Goal: Task Accomplishment & Management: Manage account settings

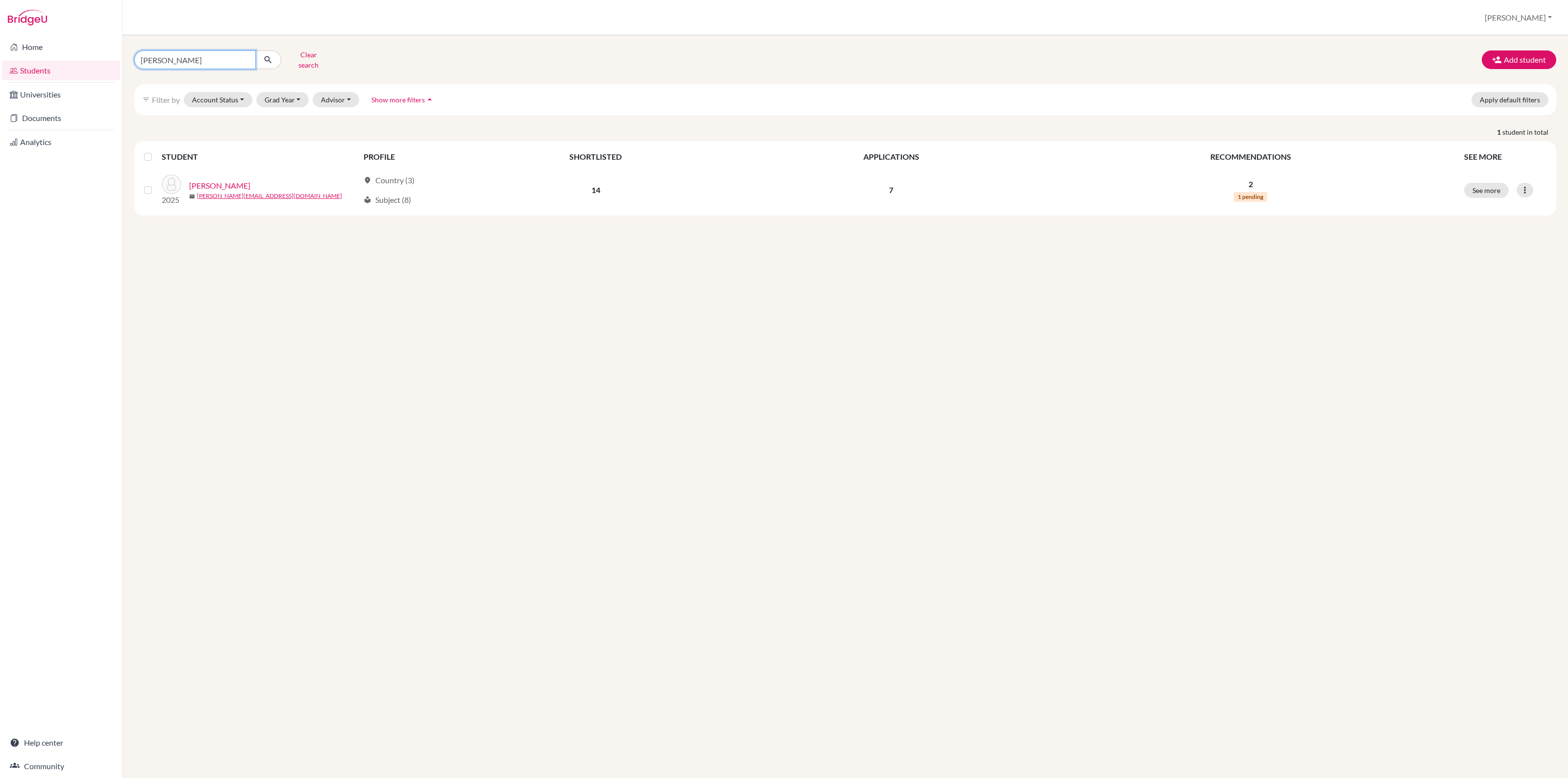
drag, startPoint x: 214, startPoint y: 58, endPoint x: 207, endPoint y: 57, distance: 7.1
click at [209, 57] on input "dhruv" at bounding box center [195, 60] width 122 height 19
click at [242, 57] on input "dhruv" at bounding box center [195, 60] width 122 height 19
type input "lisa"
click button "submit" at bounding box center [268, 60] width 26 height 19
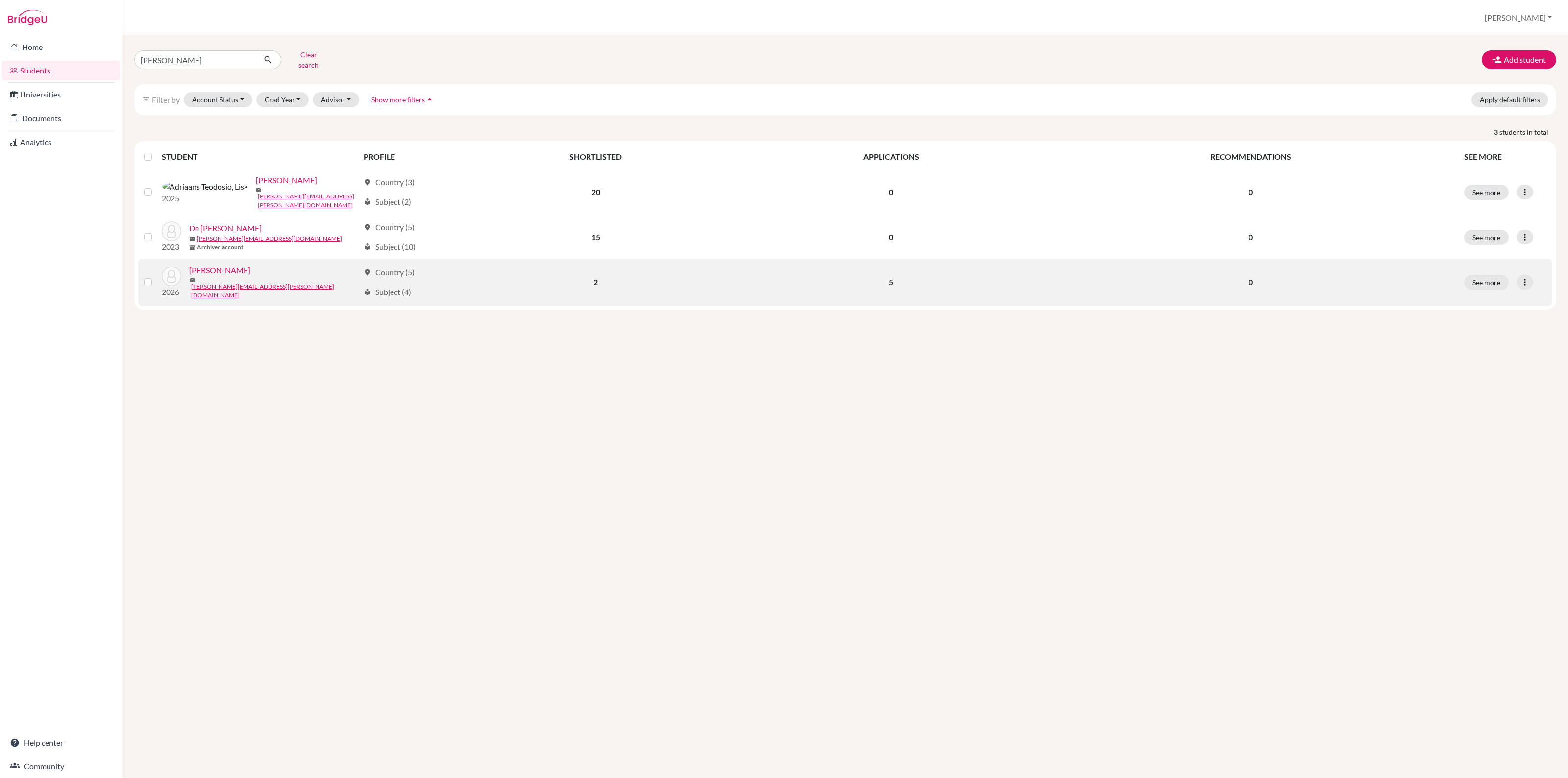
click at [205, 265] on link "[PERSON_NAME]" at bounding box center [220, 270] width 61 height 12
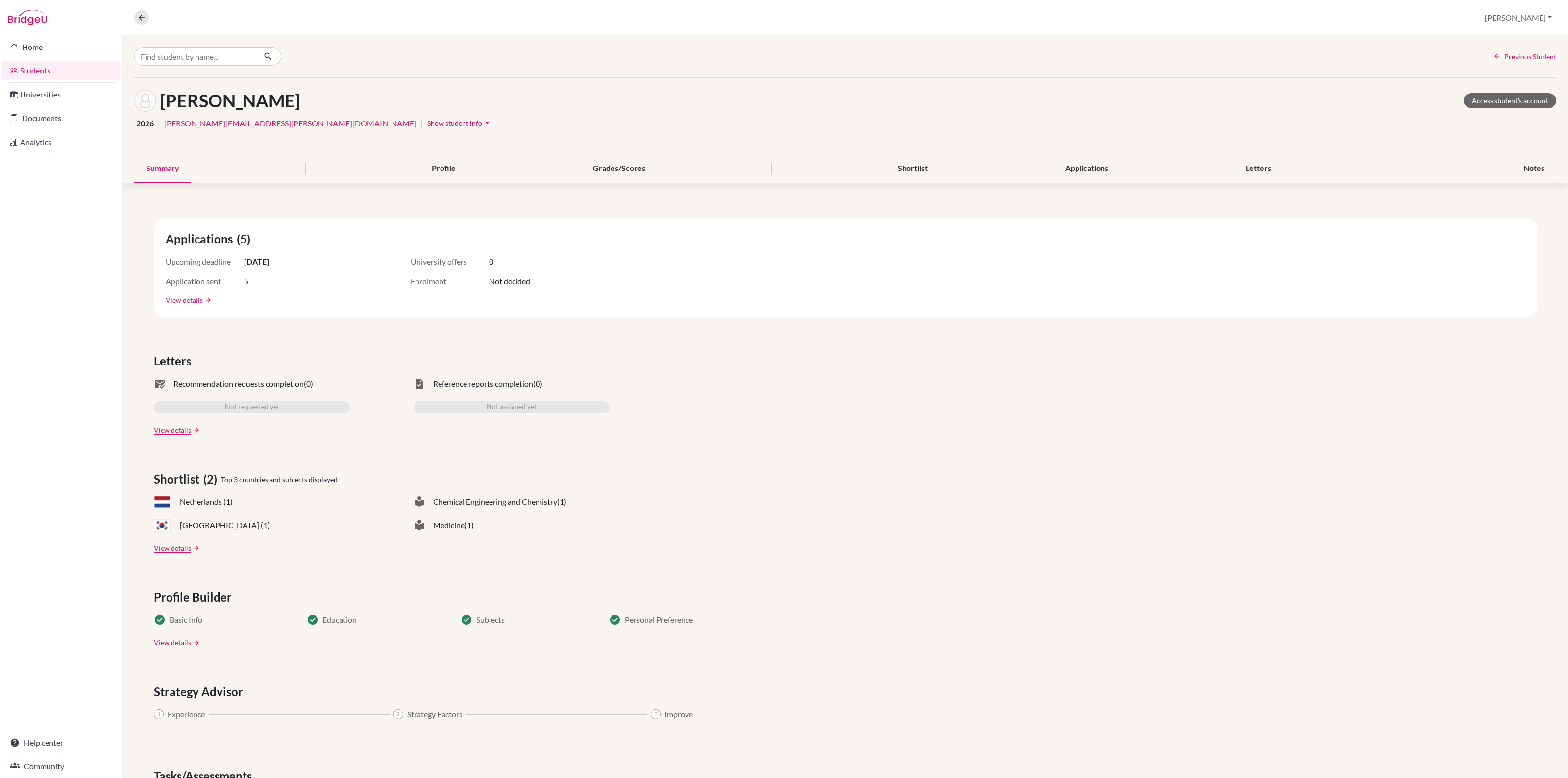
click at [184, 300] on link "View details" at bounding box center [184, 300] width 37 height 10
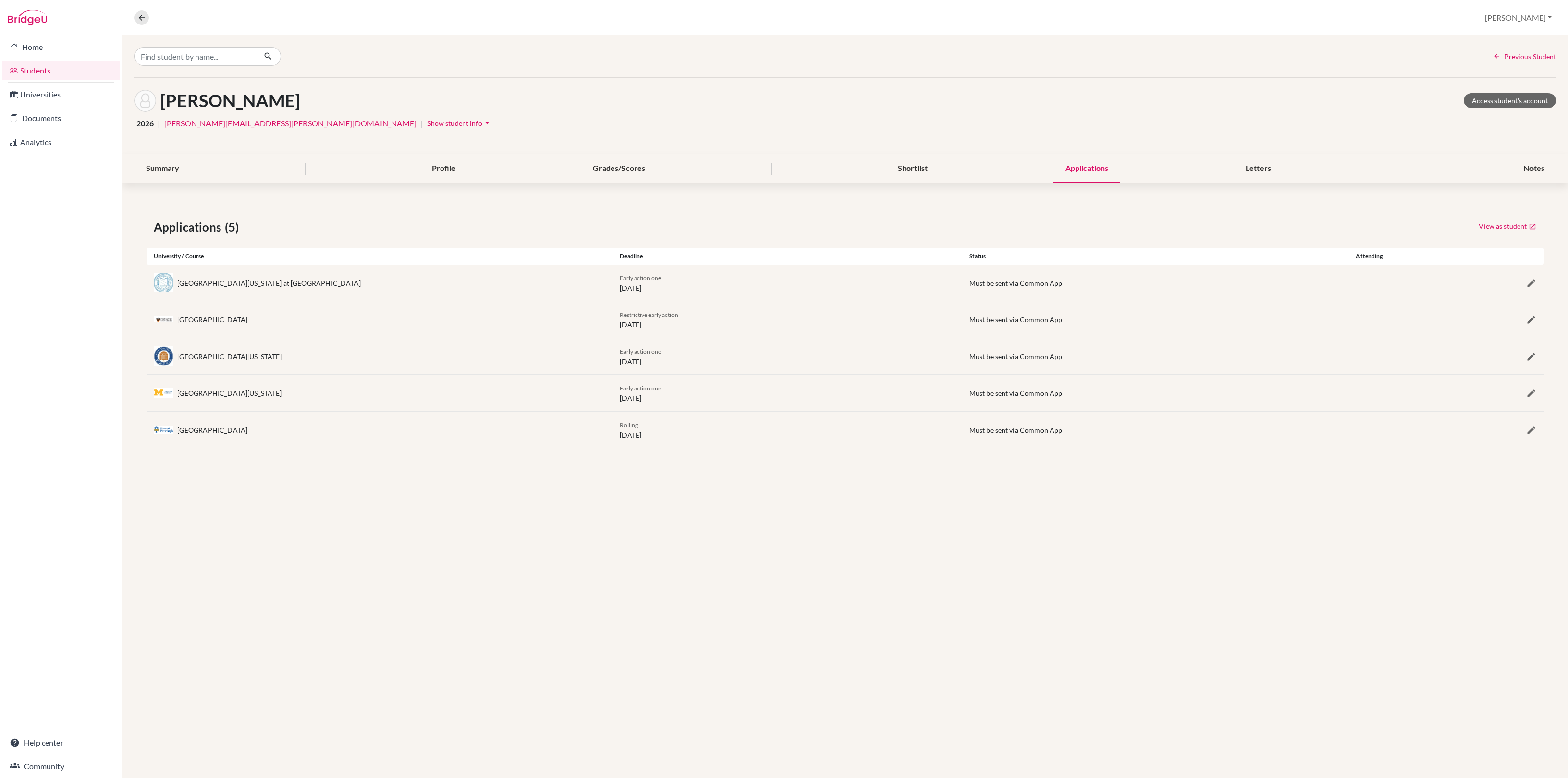
click at [191, 287] on div "[GEOGRAPHIC_DATA][US_STATE] at [GEOGRAPHIC_DATA]" at bounding box center [268, 282] width 183 height 10
click at [197, 280] on div "[GEOGRAPHIC_DATA][US_STATE] at [GEOGRAPHIC_DATA]" at bounding box center [268, 282] width 183 height 10
click at [1516, 52] on span "Previous Student" at bounding box center [1530, 57] width 52 height 10
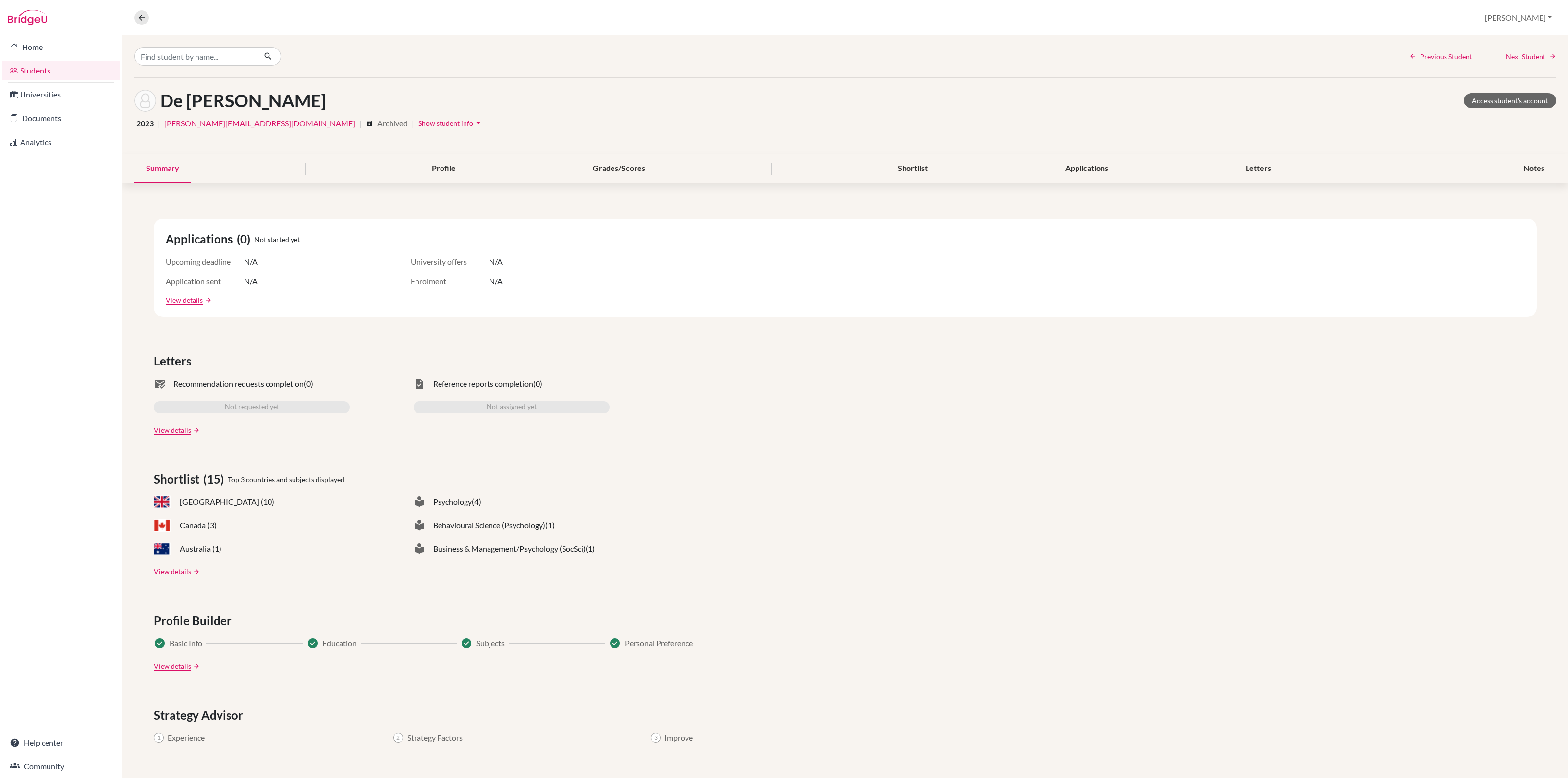
click at [1527, 49] on div "Previous Student Next Student" at bounding box center [845, 56] width 1446 height 42
click at [1527, 52] on span "Next Student" at bounding box center [1525, 57] width 40 height 10
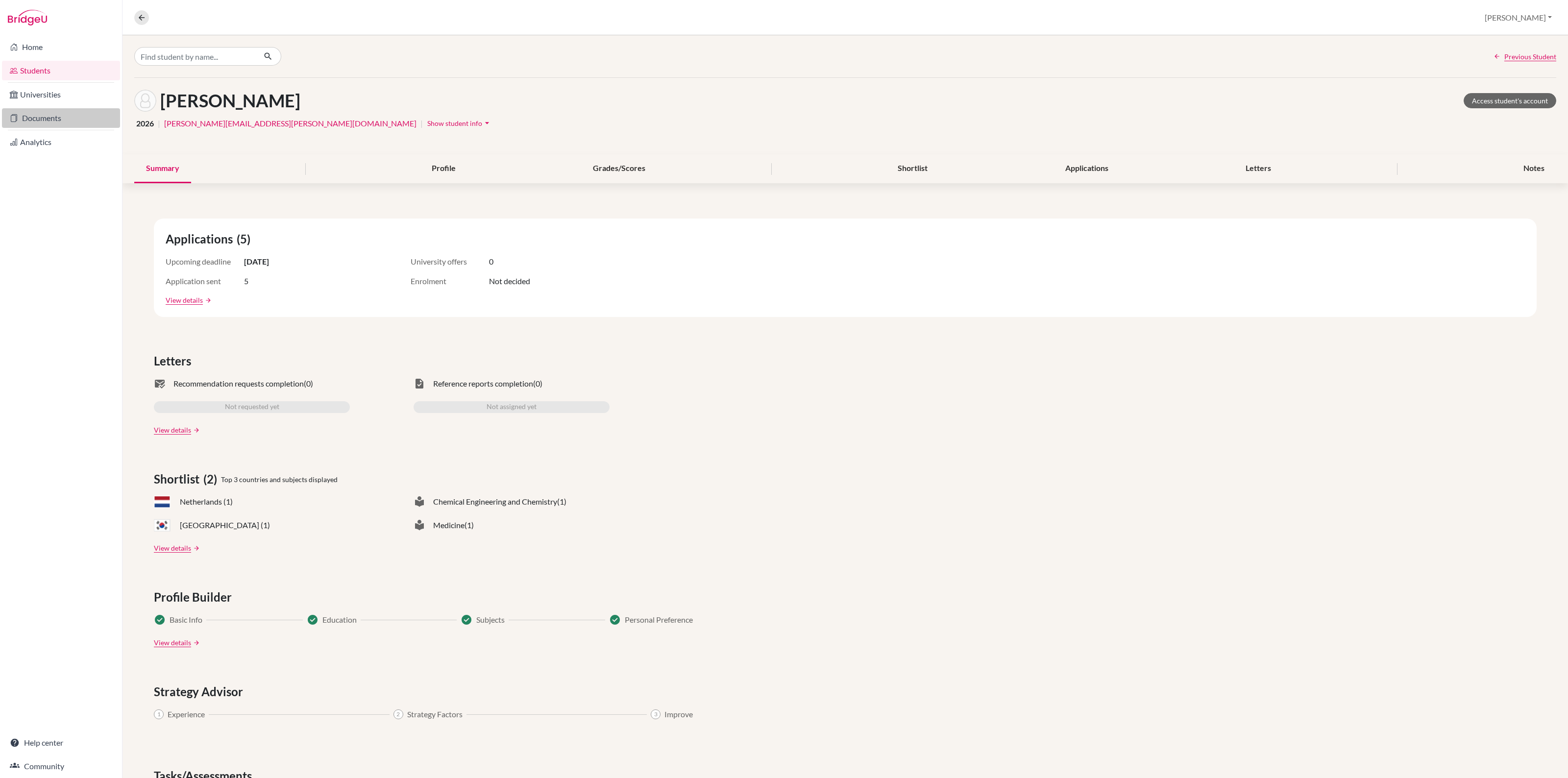
click at [59, 119] on link "Documents" at bounding box center [61, 118] width 118 height 19
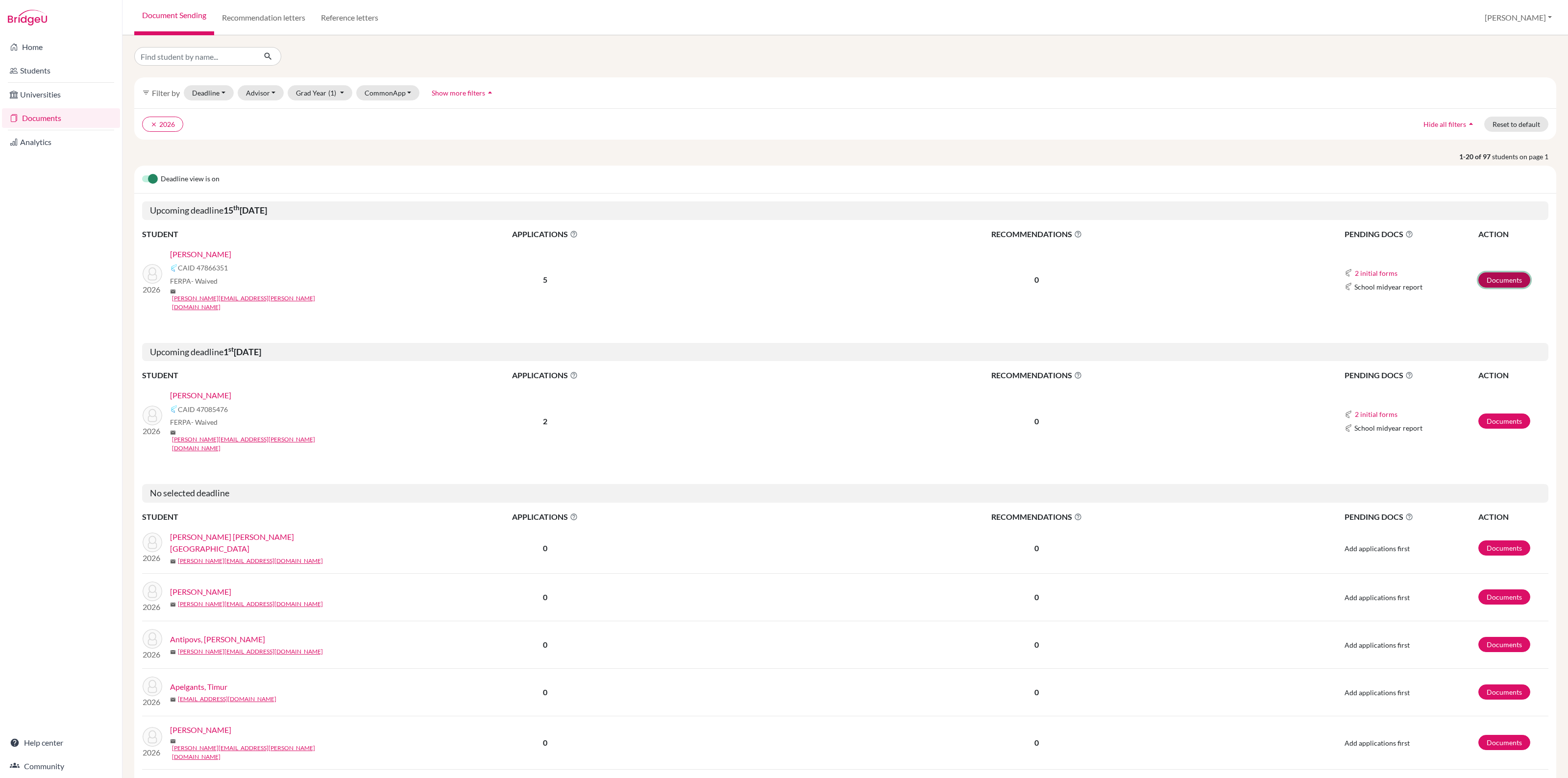
click at [1490, 275] on link "Documents" at bounding box center [1504, 280] width 52 height 15
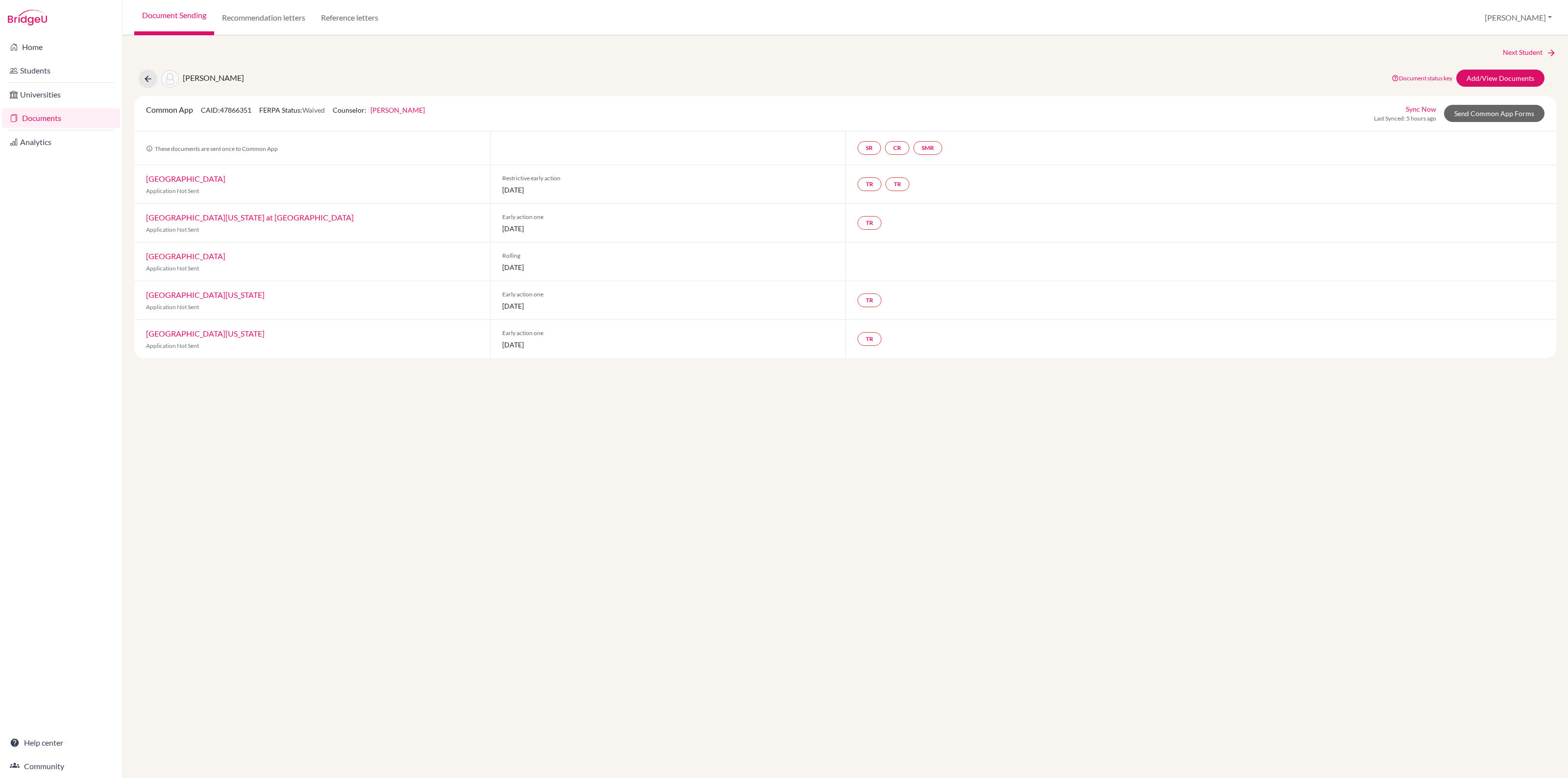
click at [215, 217] on link "[GEOGRAPHIC_DATA][US_STATE] at [GEOGRAPHIC_DATA]" at bounding box center [250, 217] width 208 height 9
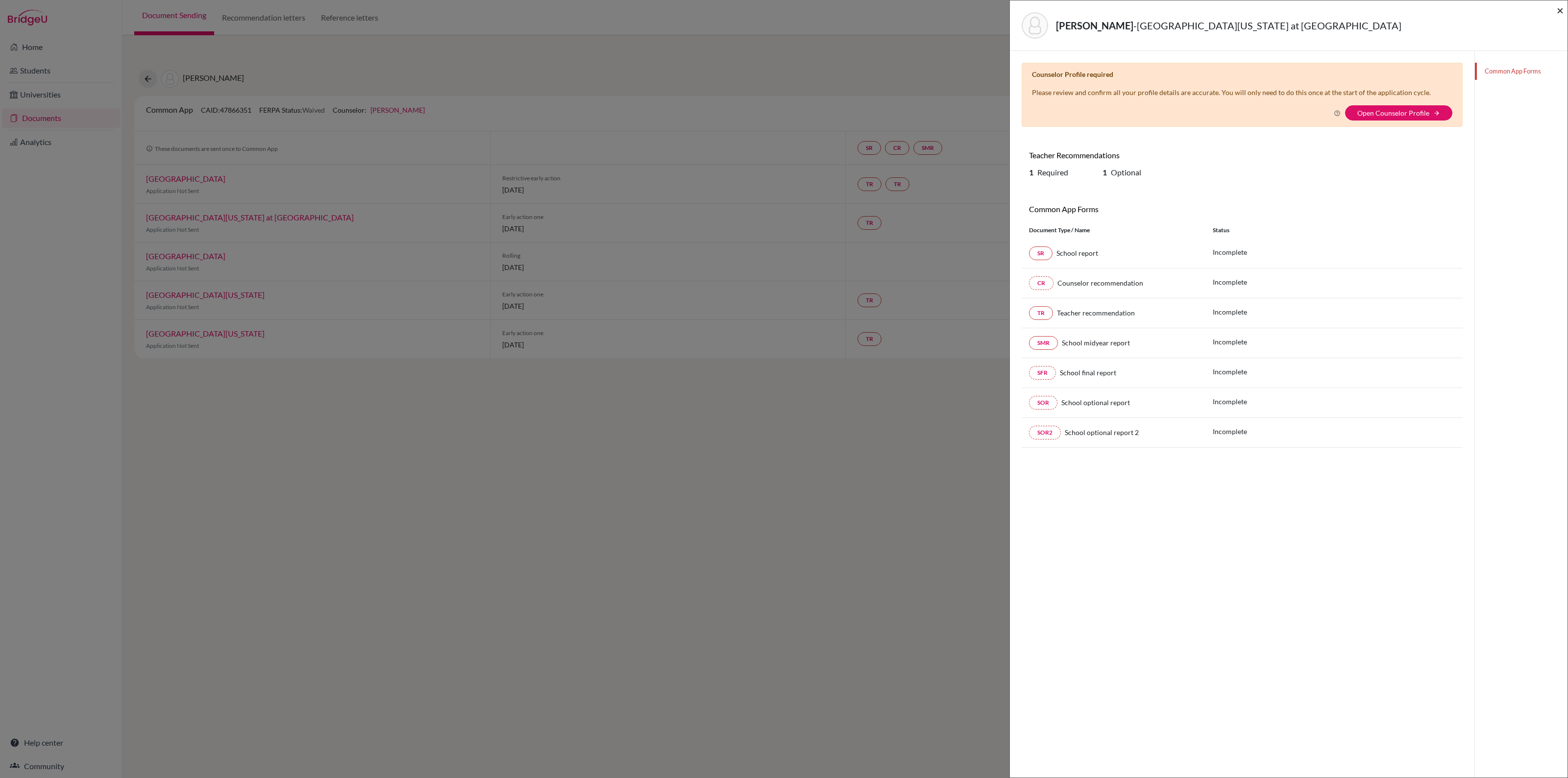
click at [1561, 8] on span "×" at bounding box center [1559, 10] width 7 height 14
